Goal: Find specific page/section: Find specific page/section

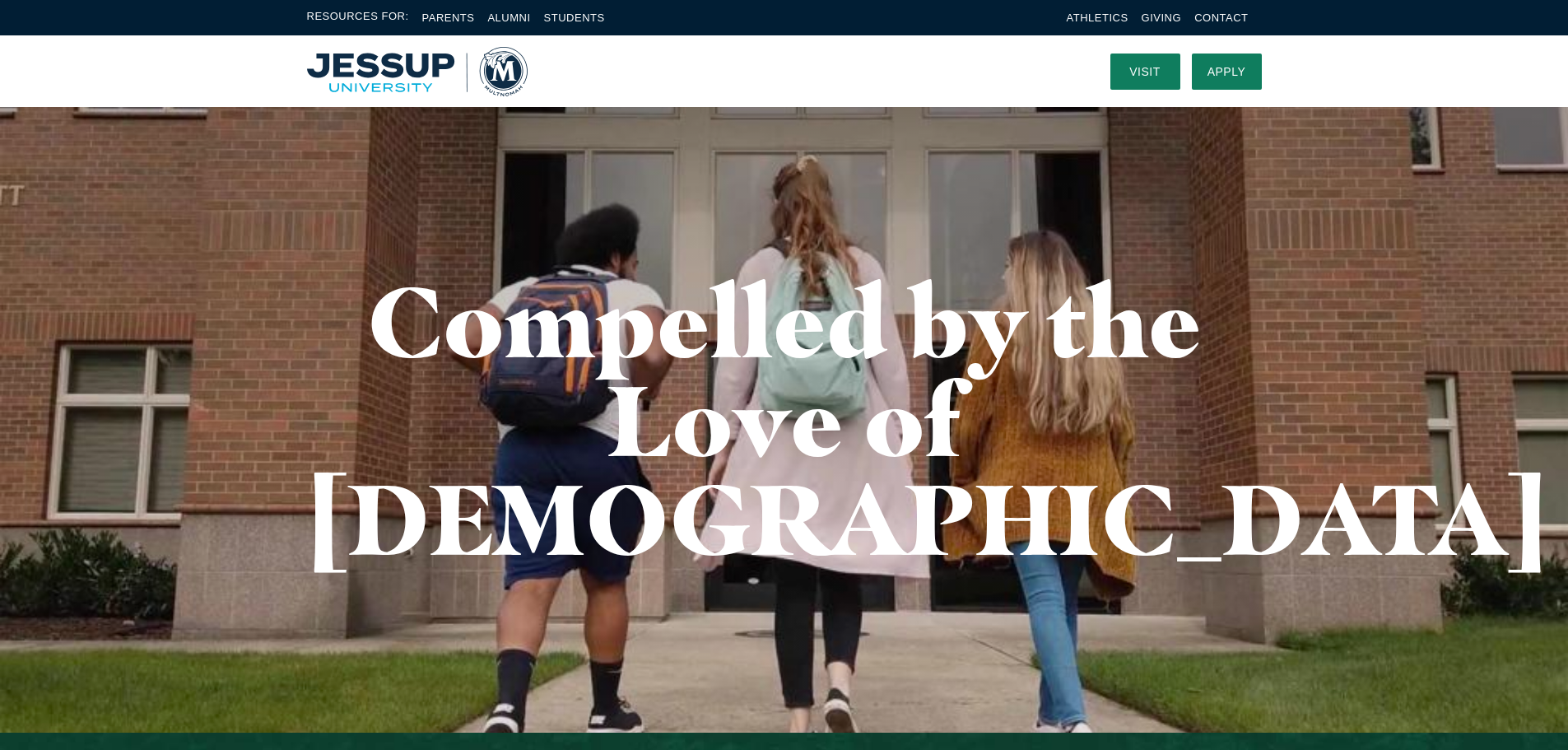
click at [394, 61] on img "Home" at bounding box center [416, 71] width 220 height 49
click at [391, 61] on img "Home" at bounding box center [416, 71] width 220 height 49
click at [515, 63] on img "Home" at bounding box center [416, 71] width 220 height 49
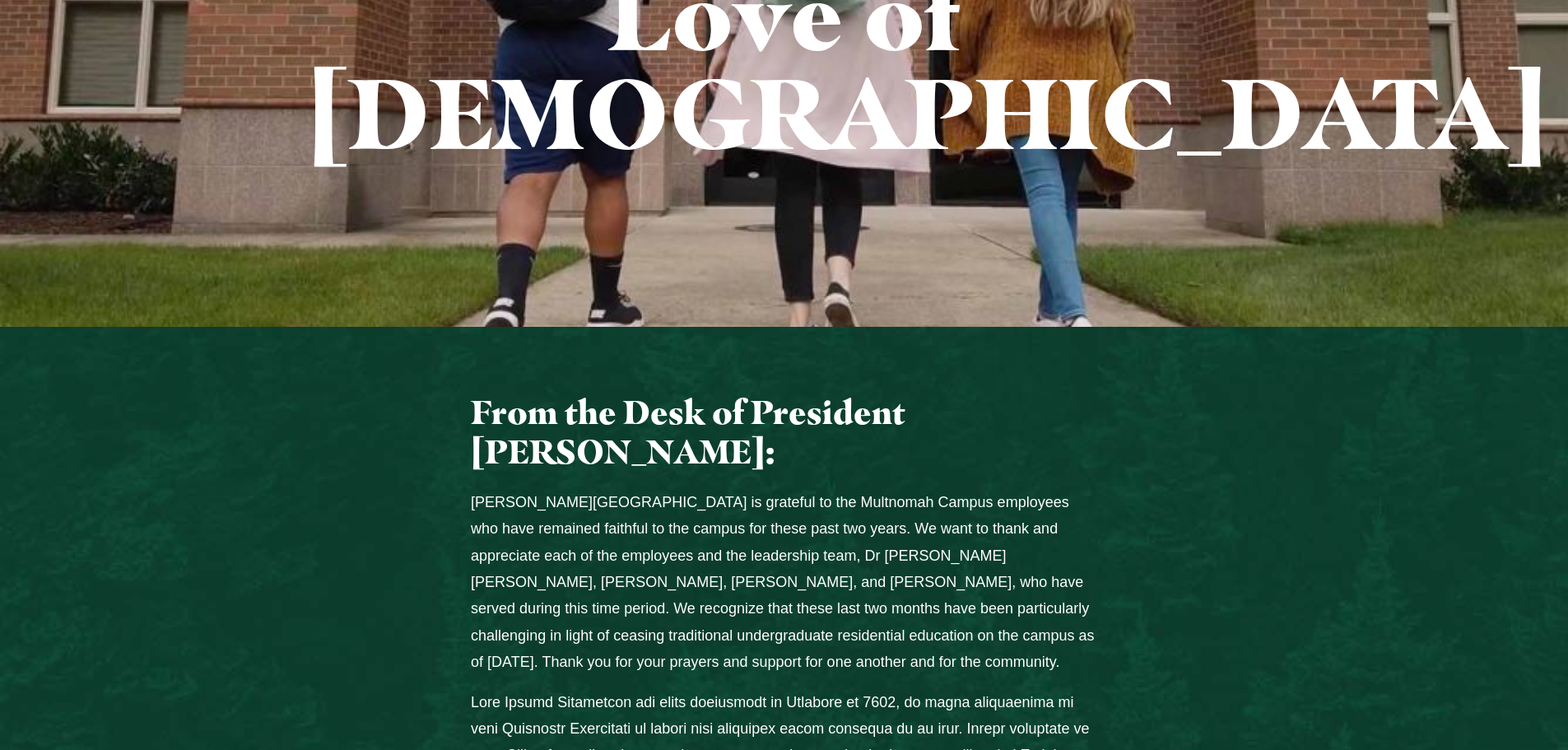
scroll to position [651, 0]
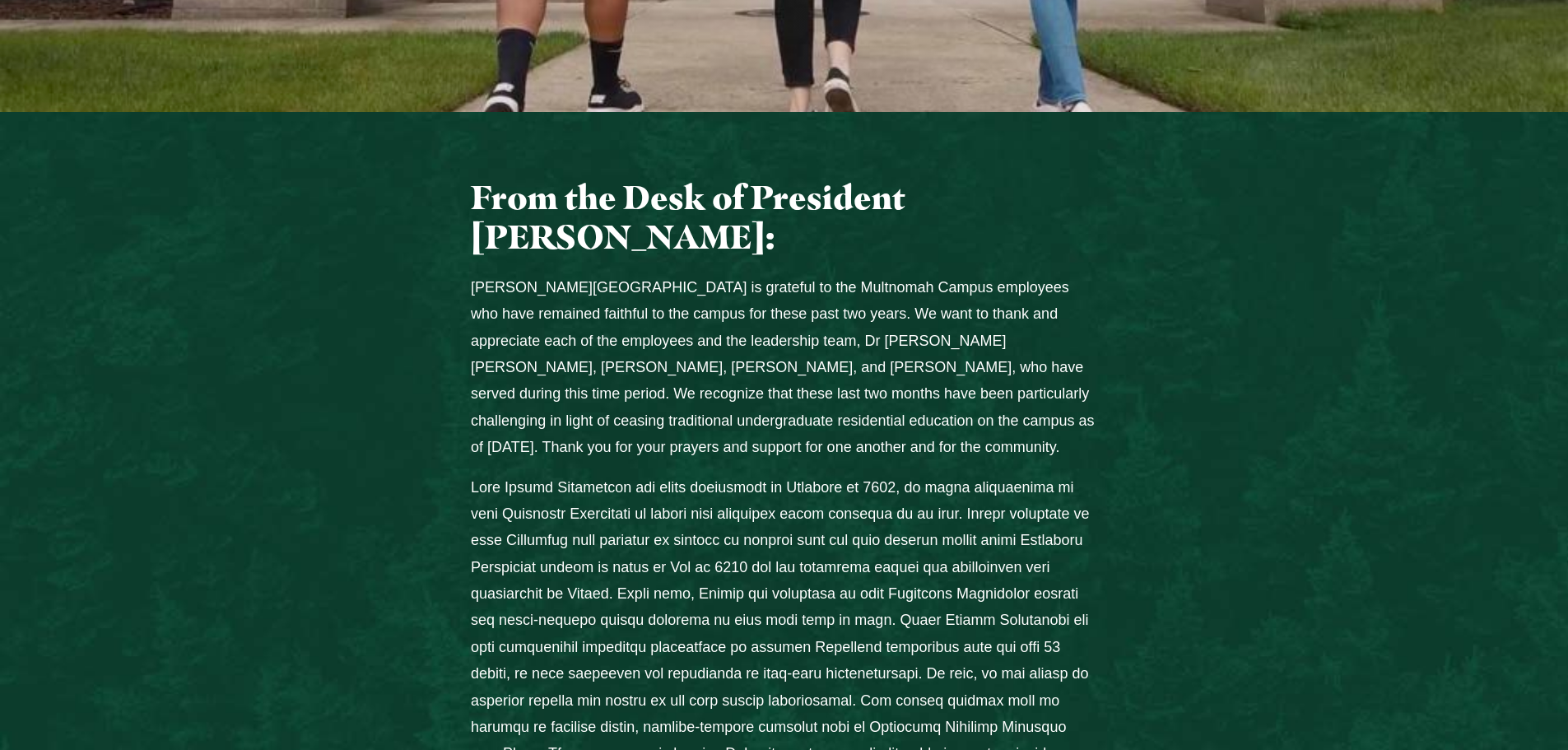
drag, startPoint x: 841, startPoint y: 307, endPoint x: 850, endPoint y: 418, distance: 111.4
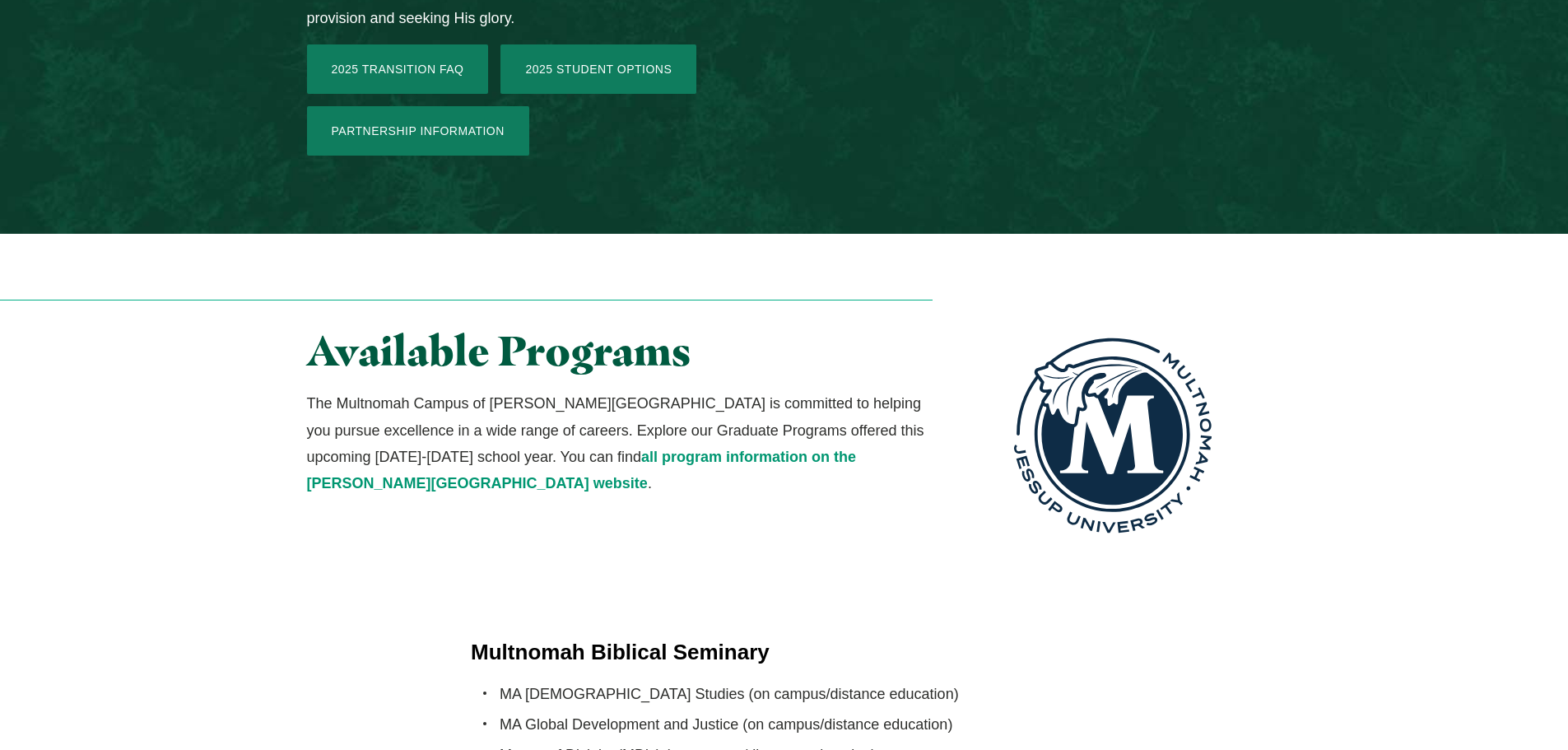
scroll to position [3914, 0]
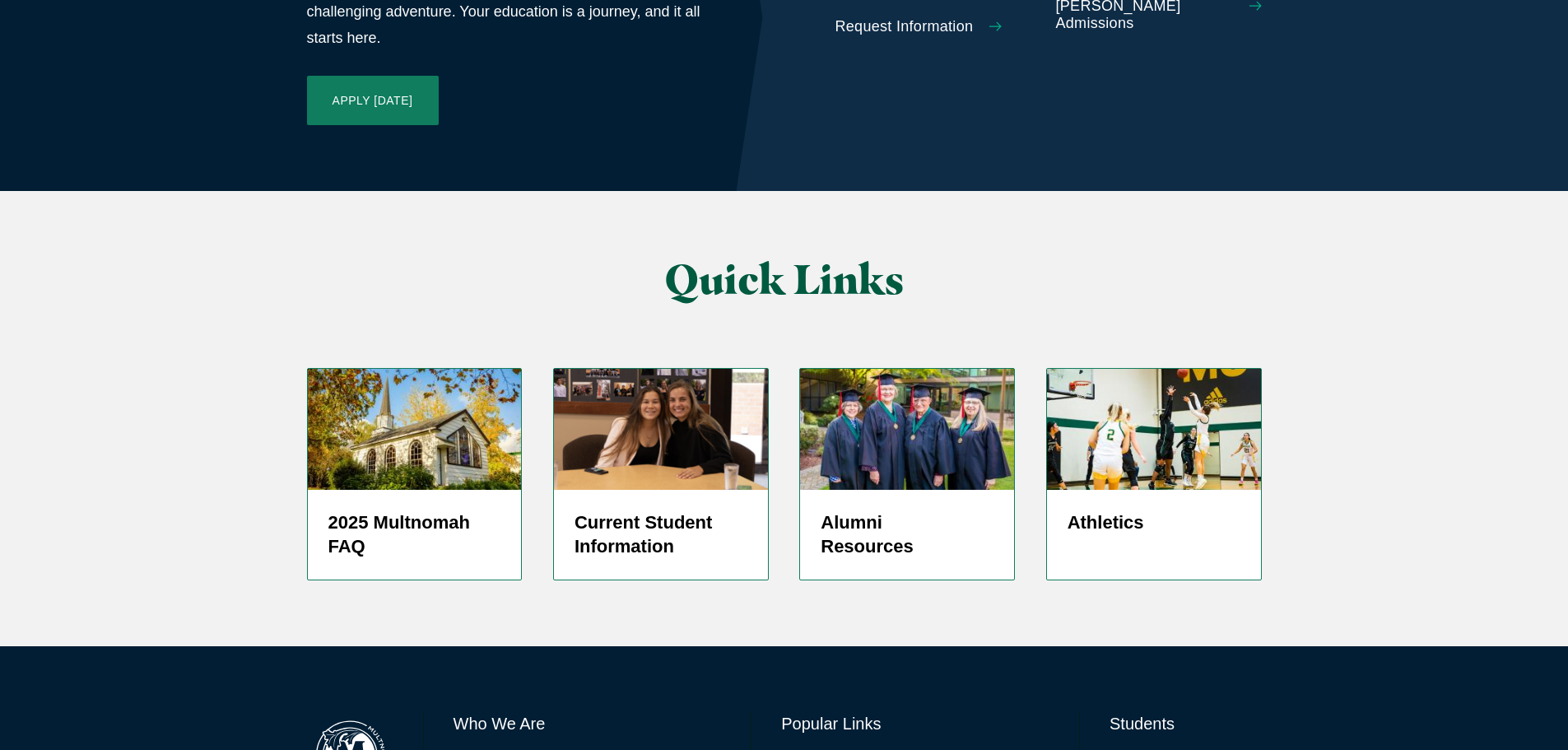
click at [818, 749] on link "Directory" at bounding box center [807, 763] width 52 height 24
